Goal: Find specific page/section: Find specific page/section

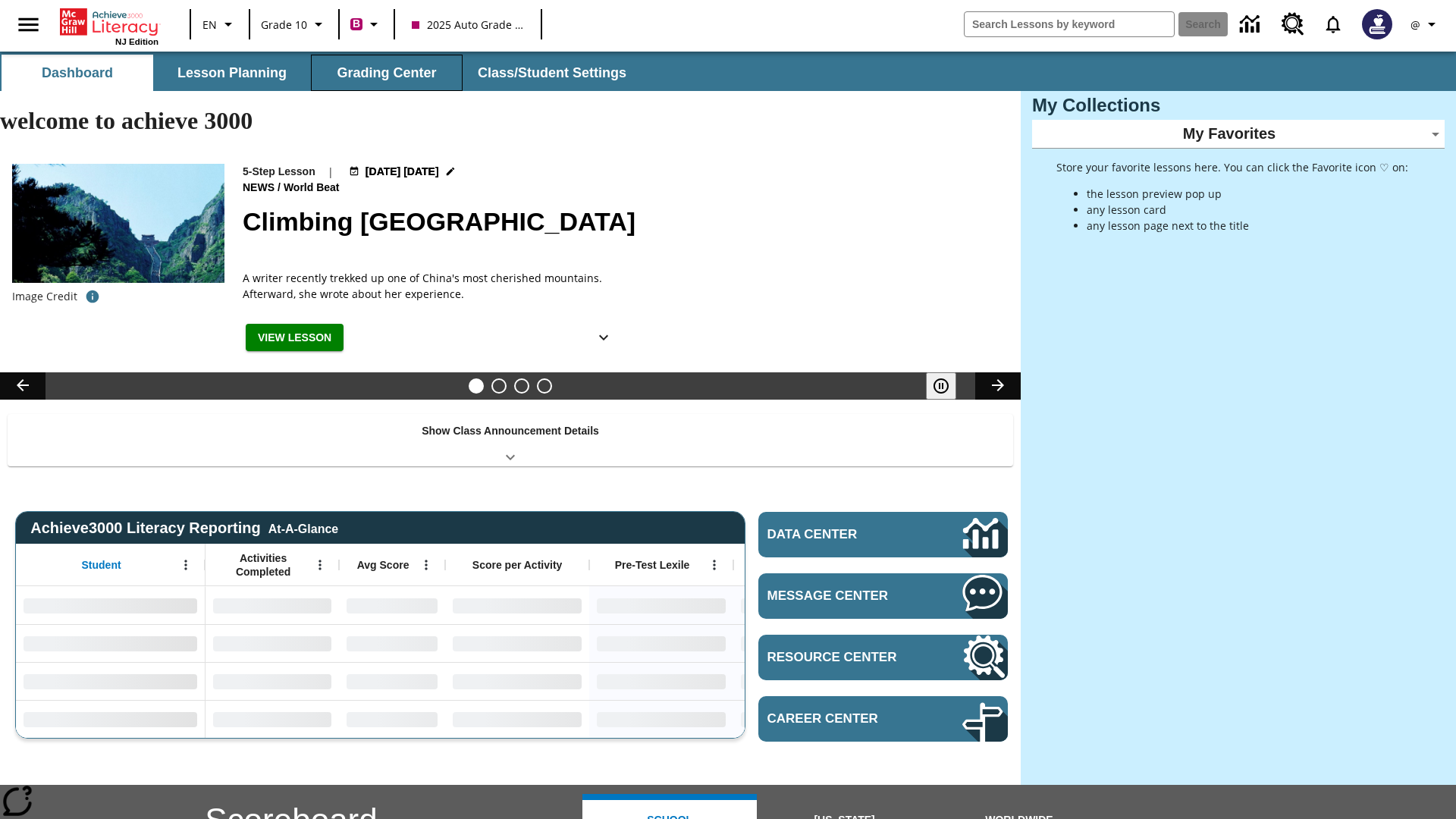
click at [387, 73] on button "Grading Center" at bounding box center [386, 73] width 152 height 36
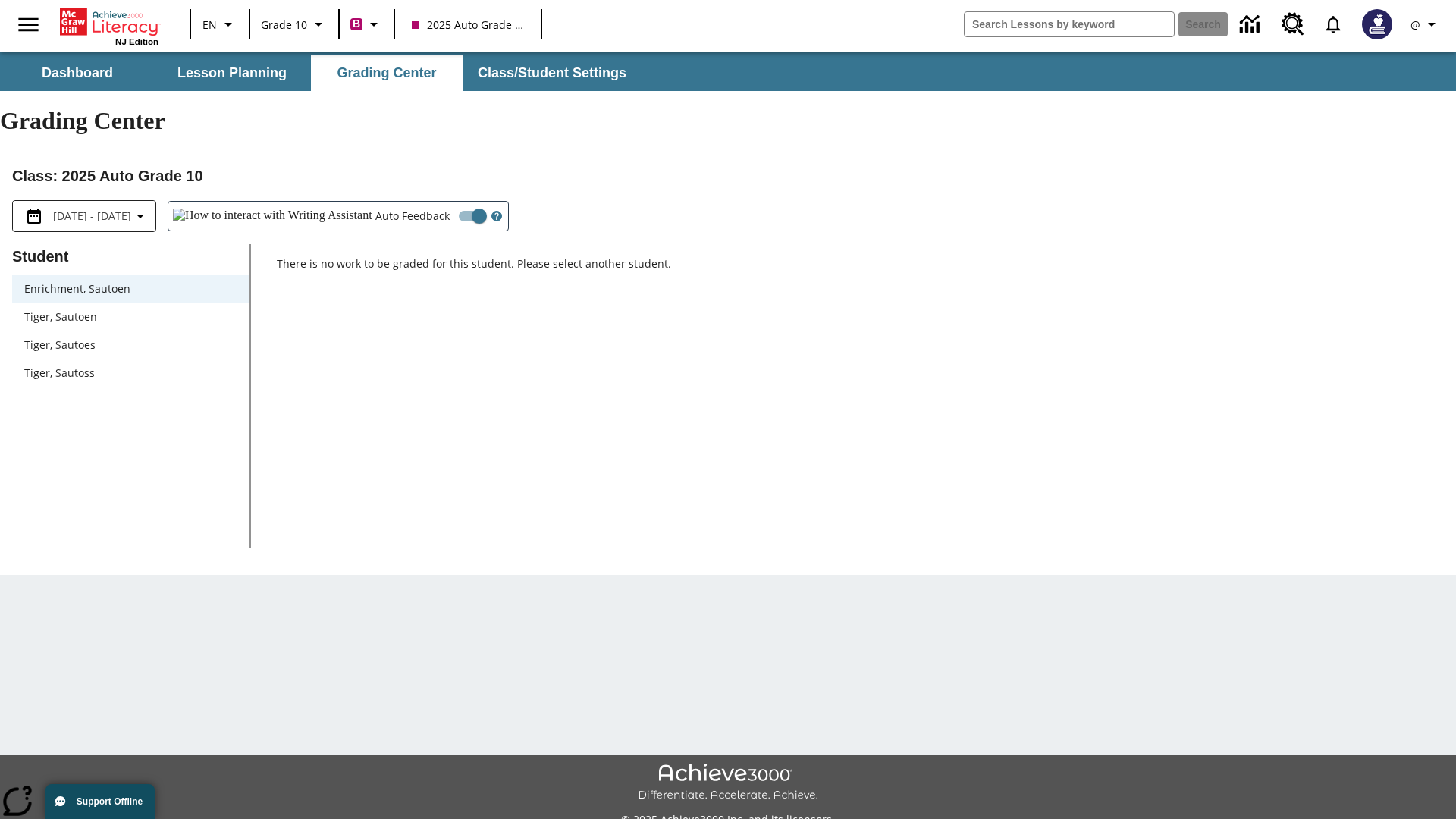
click at [131, 309] on span "Tiger, Sautoen" at bounding box center [131, 316] width 213 height 16
click at [494, 213] on icon "Open Help for Writing Assistant" at bounding box center [496, 216] width 4 height 7
